Goal: Transaction & Acquisition: Purchase product/service

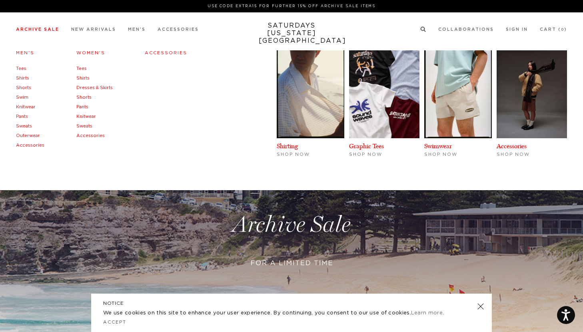
click at [87, 50] on h4 "Women's" at bounding box center [94, 53] width 36 height 11
click at [86, 53] on link "Women's" at bounding box center [90, 53] width 29 height 4
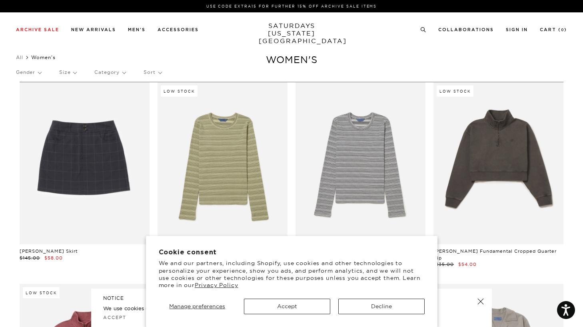
click at [307, 297] on div "Manage preferences Accept Decline" at bounding box center [292, 304] width 266 height 22
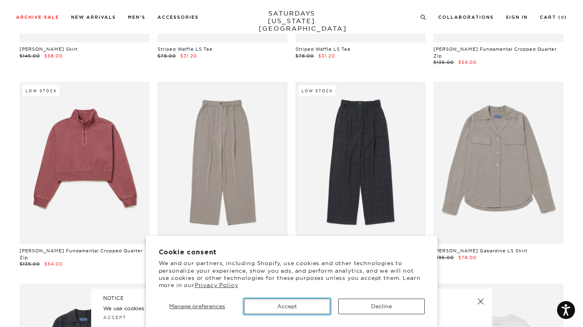
click at [293, 309] on button "Accept" at bounding box center [287, 307] width 86 height 16
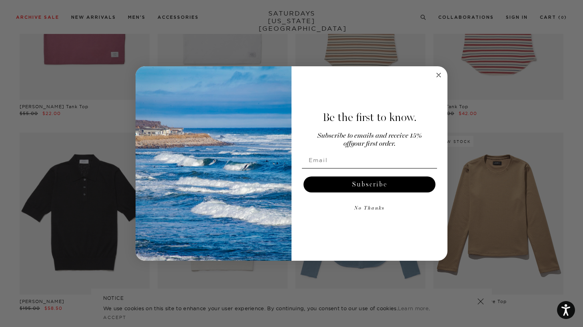
scroll to position [1606, 0]
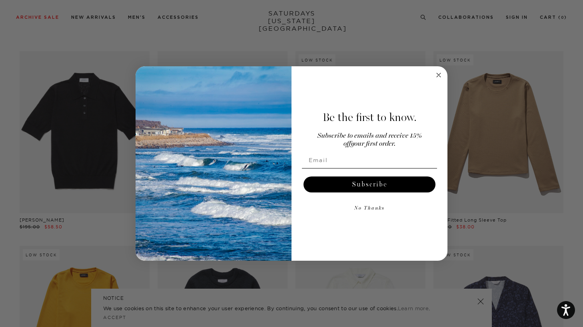
click at [434, 76] on icon "Close dialog" at bounding box center [439, 75] width 10 height 10
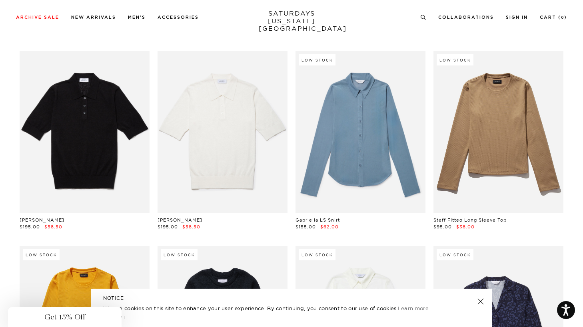
scroll to position [1865, 0]
